Goal: Task Accomplishment & Management: Manage account settings

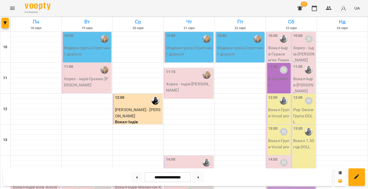
scroll to position [176, 0]
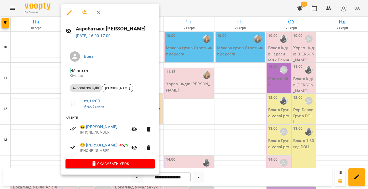
click at [96, 12] on icon "button" at bounding box center [98, 12] width 6 height 6
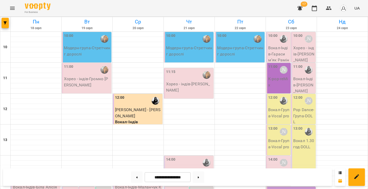
scroll to position [189, 0]
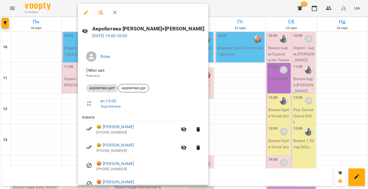
click at [115, 10] on icon "button" at bounding box center [115, 12] width 6 height 6
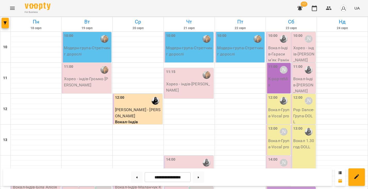
scroll to position [206, 0]
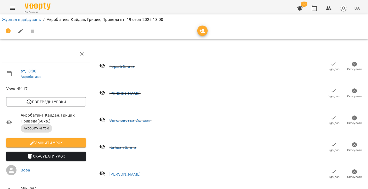
scroll to position [144, 0]
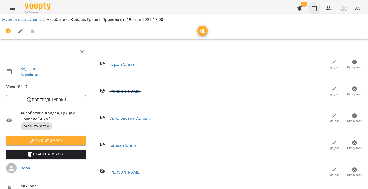
click at [312, 5] on button "button" at bounding box center [314, 8] width 12 height 12
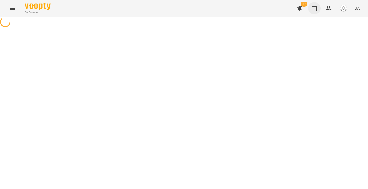
click at [312, 5] on button "button" at bounding box center [314, 8] width 12 height 12
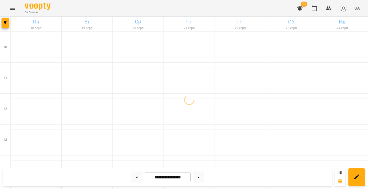
click at [301, 8] on icon "button" at bounding box center [299, 8] width 5 height 5
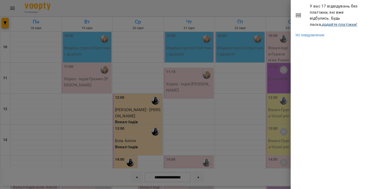
click at [322, 26] on link "додайте платіжки!" at bounding box center [340, 24] width 36 height 5
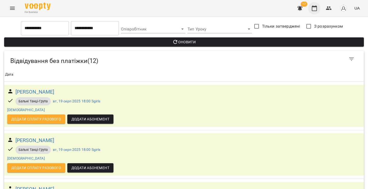
click at [315, 6] on icon "button" at bounding box center [314, 8] width 5 height 6
